Goal: Navigation & Orientation: Find specific page/section

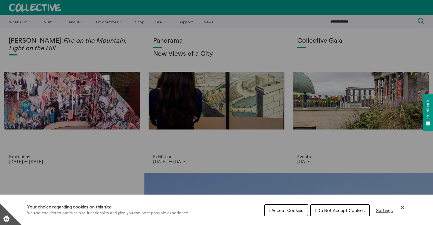
click at [403, 208] on icon "Close Cookie Control" at bounding box center [402, 208] width 7 height 7
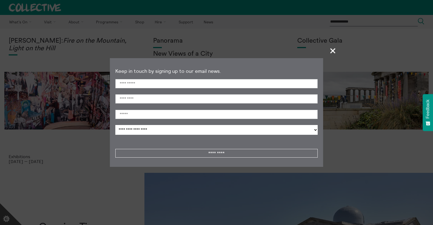
click at [330, 53] on span "+" at bounding box center [333, 51] width 16 height 16
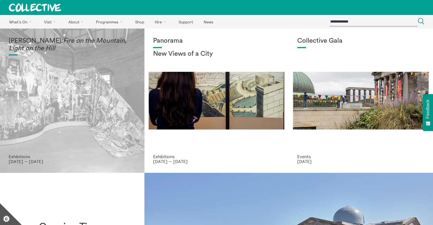
click at [131, 84] on div "[PERSON_NAME]: Fire on the Mountain, Light on the Hill" at bounding box center [72, 95] width 127 height 117
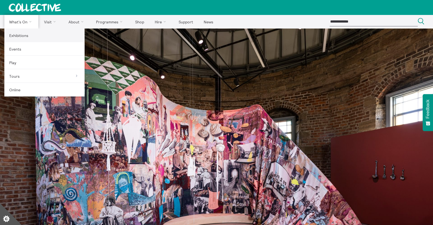
click at [23, 34] on link "Exhibitions" at bounding box center [44, 36] width 80 height 14
